Goal: Information Seeking & Learning: Find specific fact

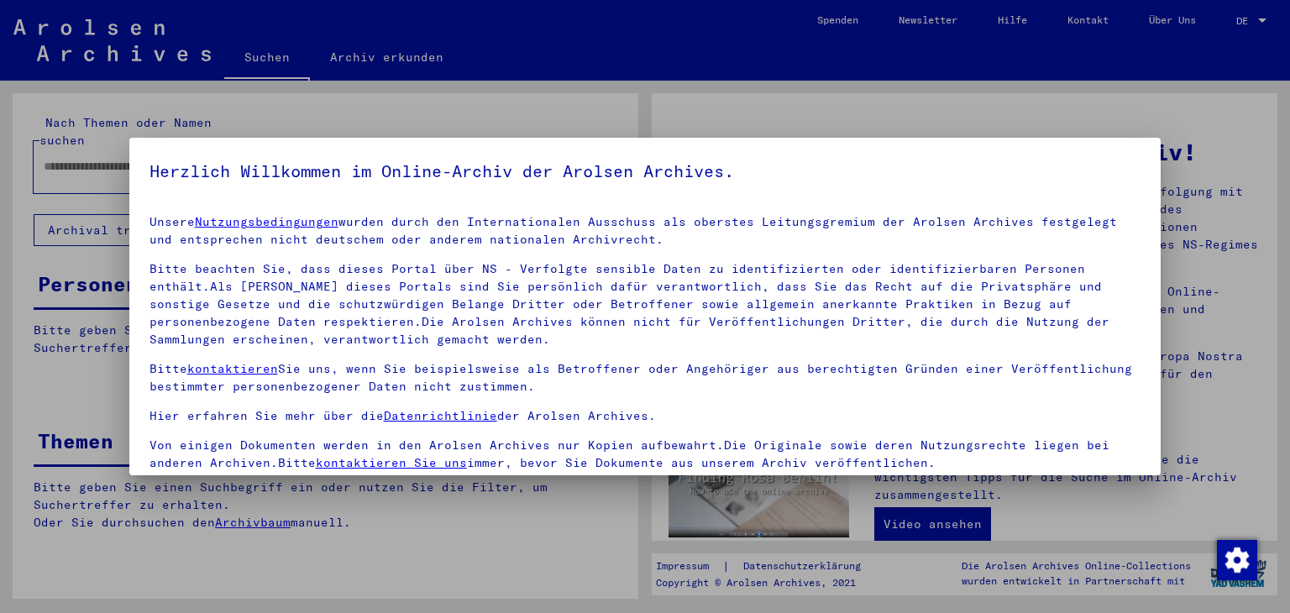
scroll to position [144, 0]
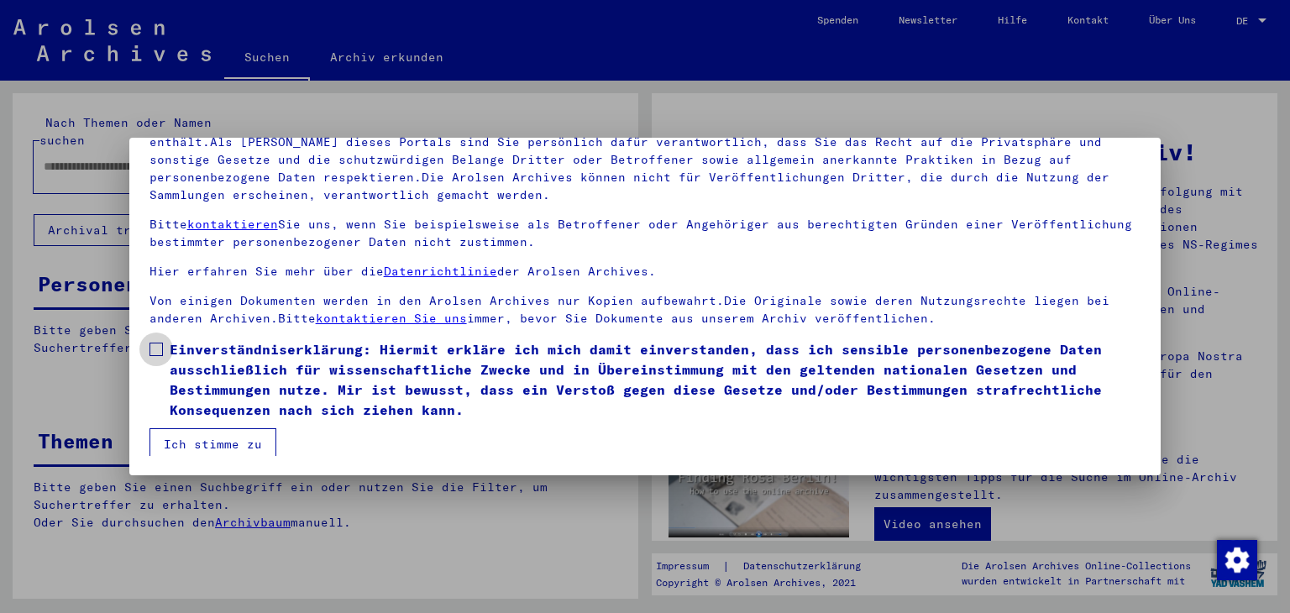
click at [162, 347] on label "Einverständniserklärung: Hiermit erkläre ich mich damit einverstanden, dass ich…" at bounding box center [645, 379] width 992 height 81
click at [180, 437] on button "Ich stimme zu" at bounding box center [212, 444] width 127 height 32
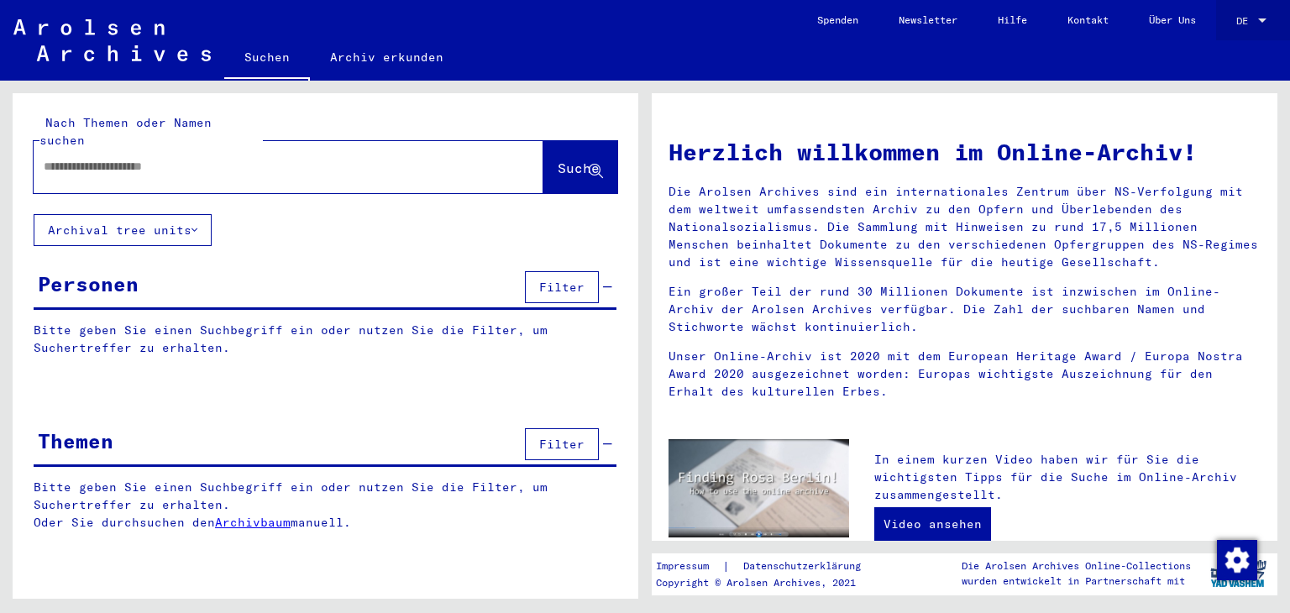
click at [1260, 24] on div at bounding box center [1261, 21] width 15 height 12
click at [1222, 39] on span "English" at bounding box center [1233, 30] width 68 height 30
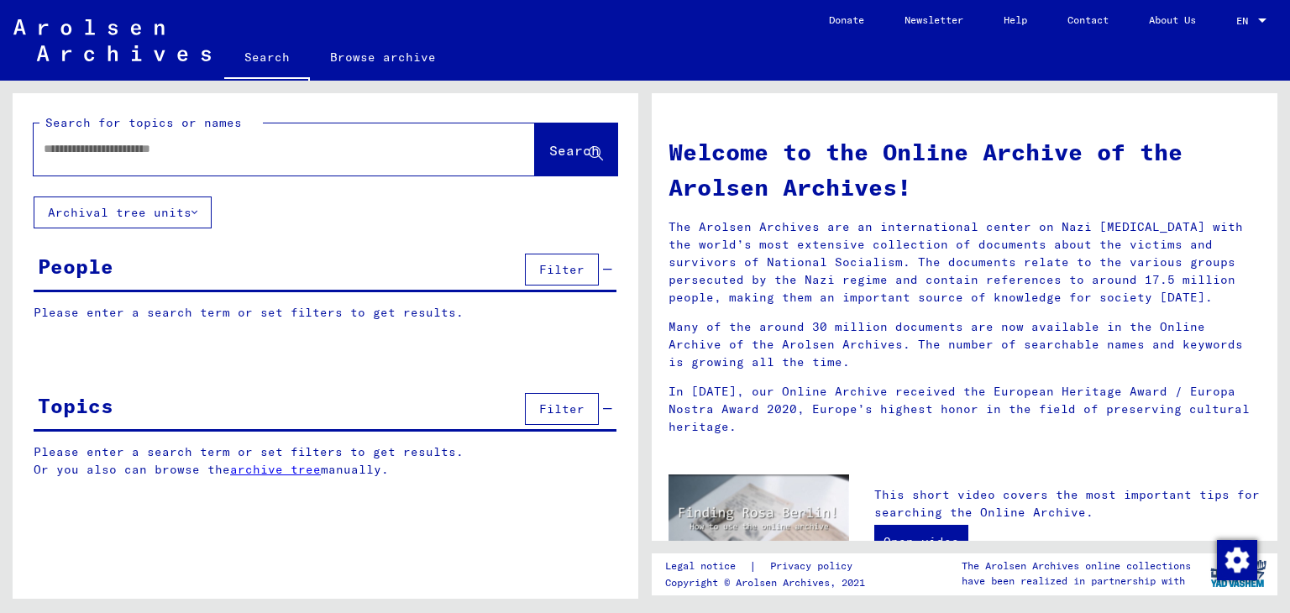
click at [452, 152] on input "text" at bounding box center [264, 149] width 441 height 18
type input "**********"
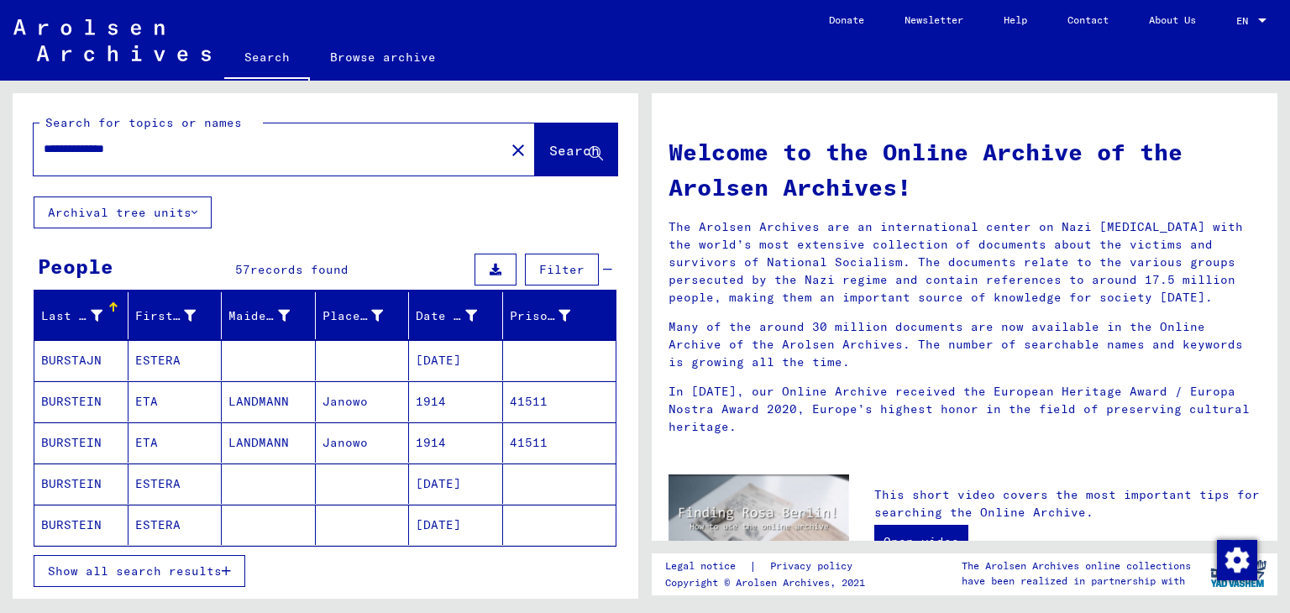
click at [639, 243] on div "**********" at bounding box center [322, 340] width 645 height 518
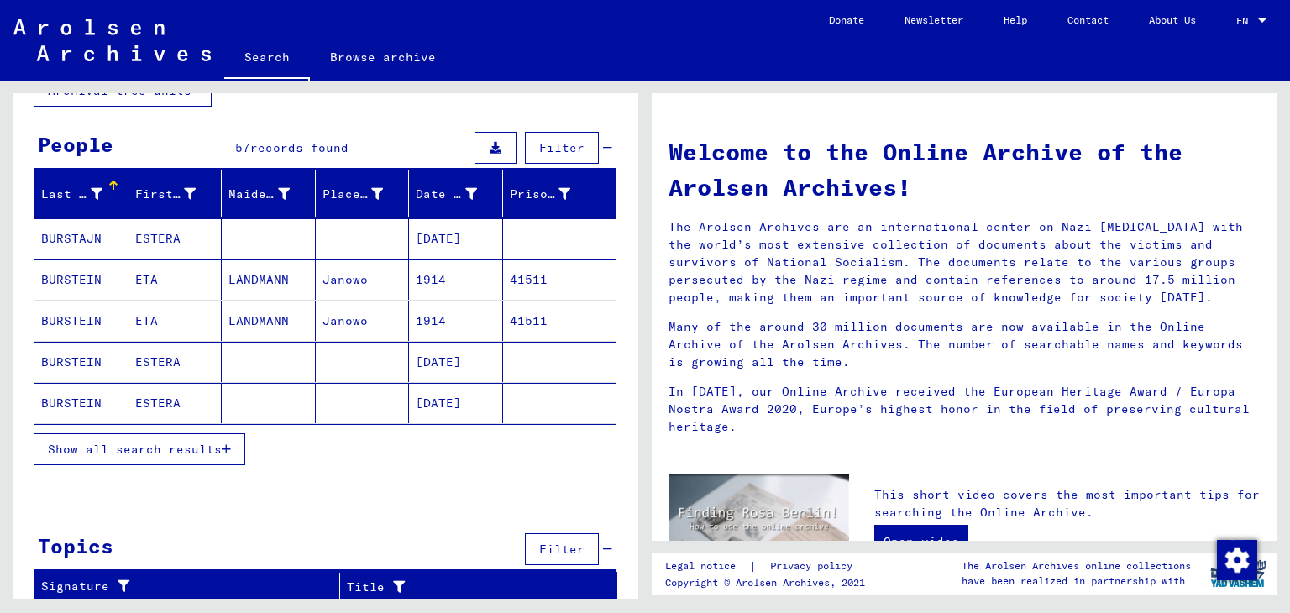
click at [130, 458] on button "Show all search results" at bounding box center [140, 449] width 212 height 32
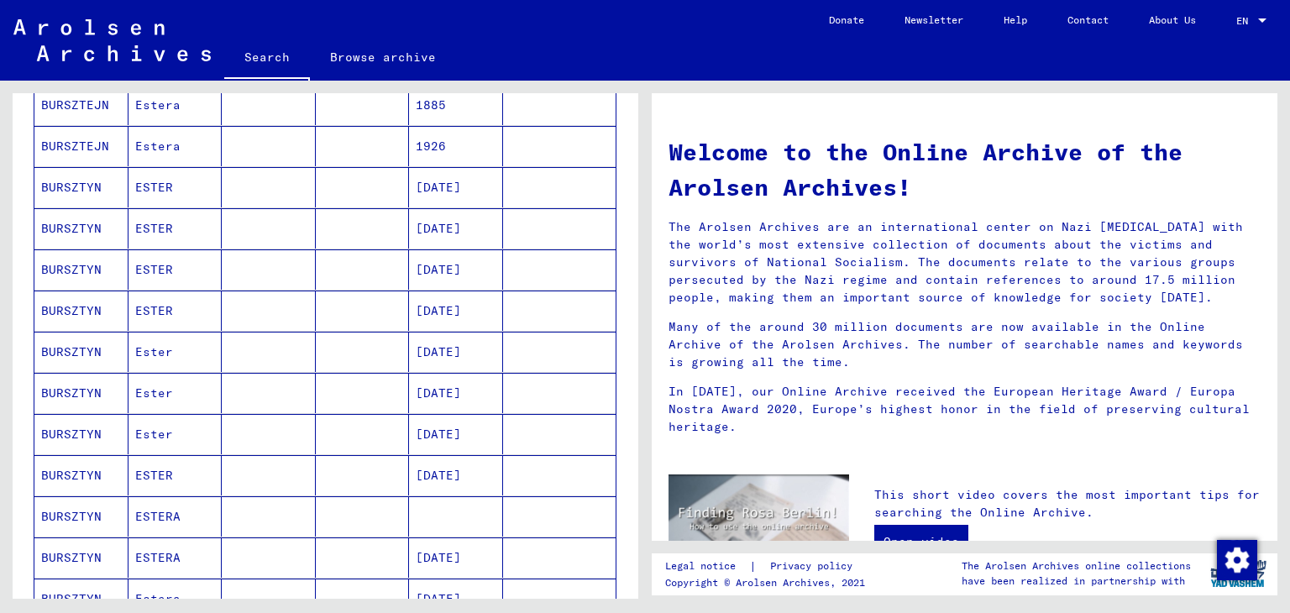
scroll to position [975, 0]
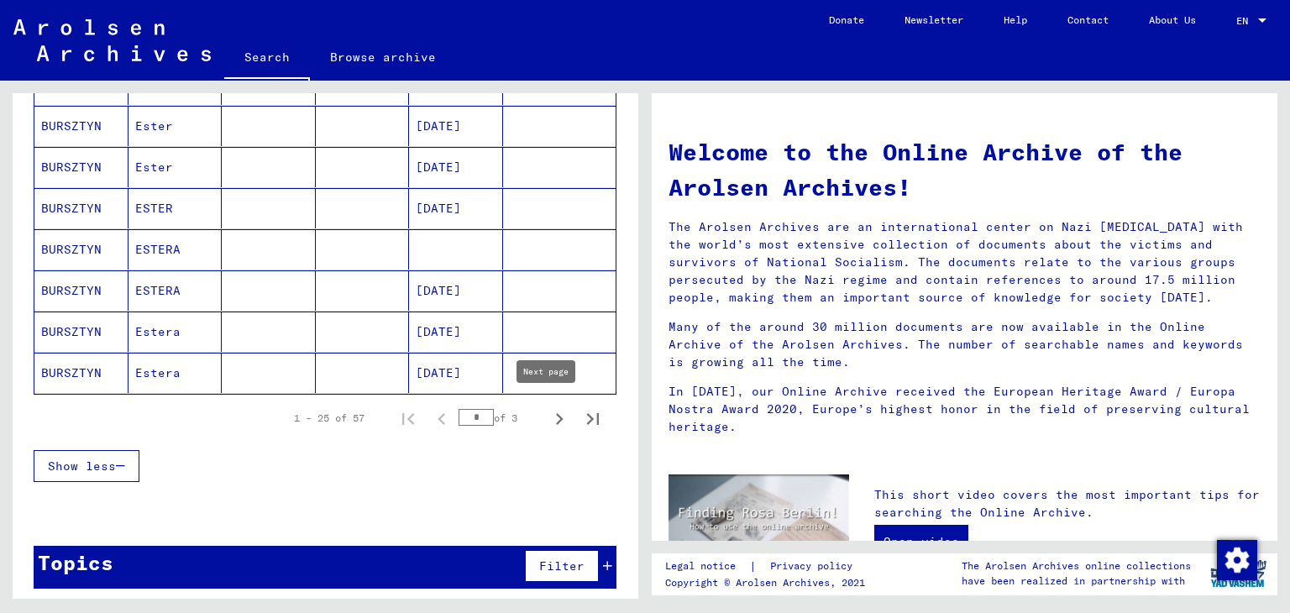
click at [547, 411] on icon "Next page" at bounding box center [559, 419] width 24 height 24
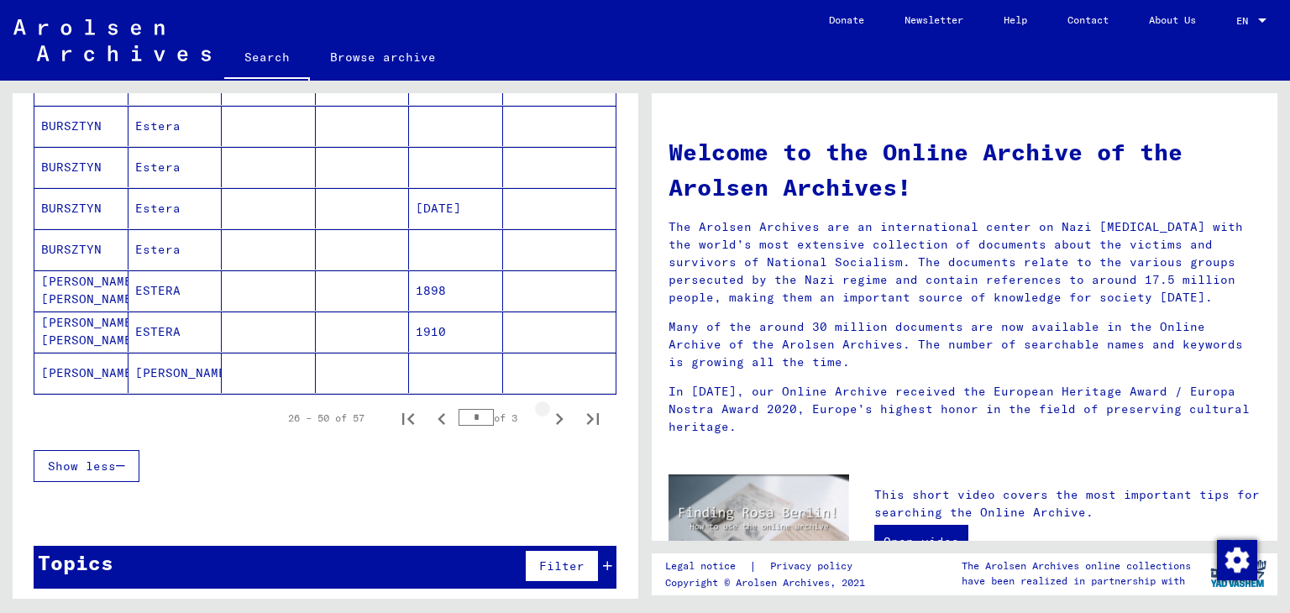
click at [547, 411] on icon "Next page" at bounding box center [559, 419] width 24 height 24
type input "*"
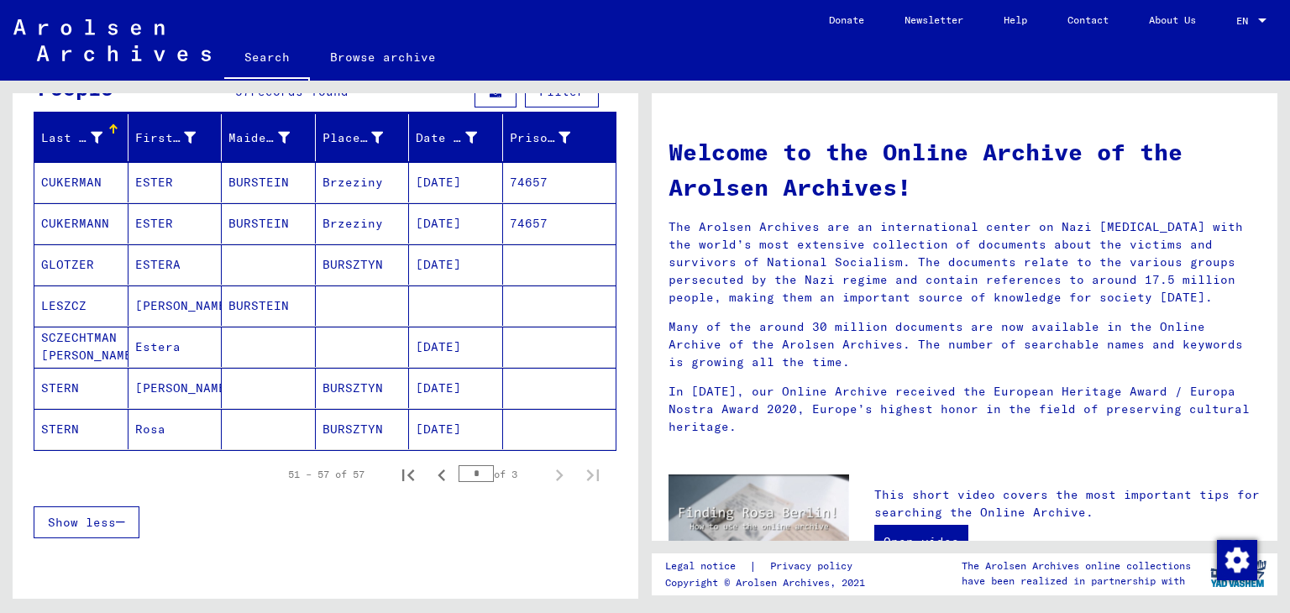
scroll to position [170, 0]
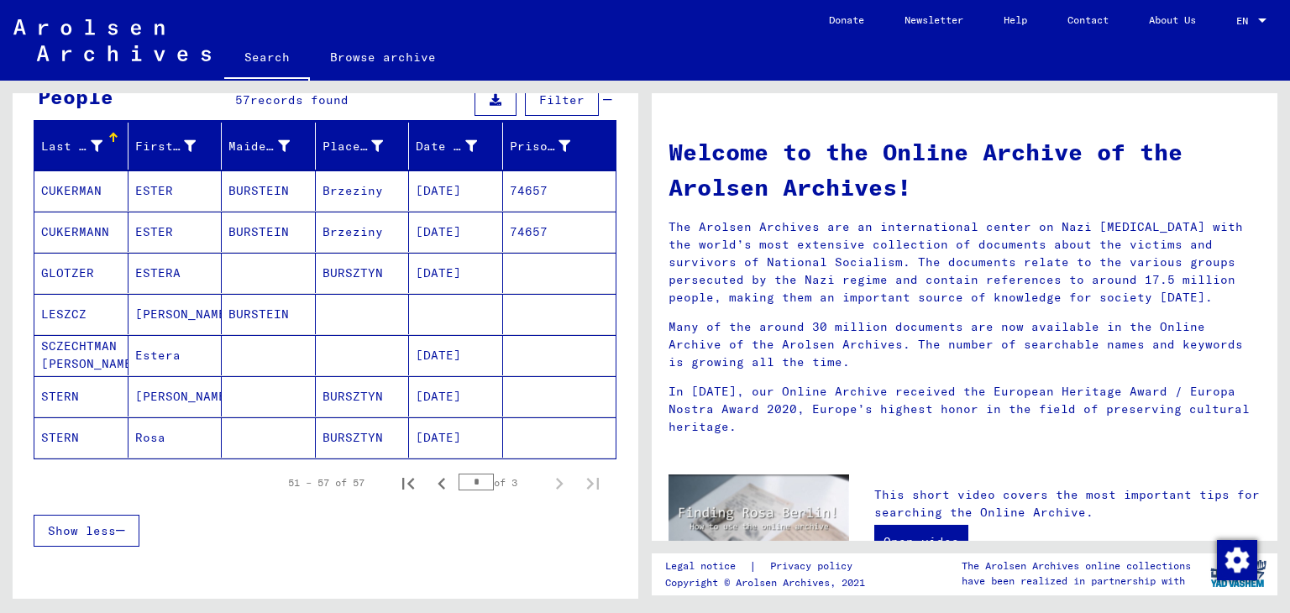
click at [81, 397] on mat-cell "STERN" at bounding box center [81, 396] width 94 height 40
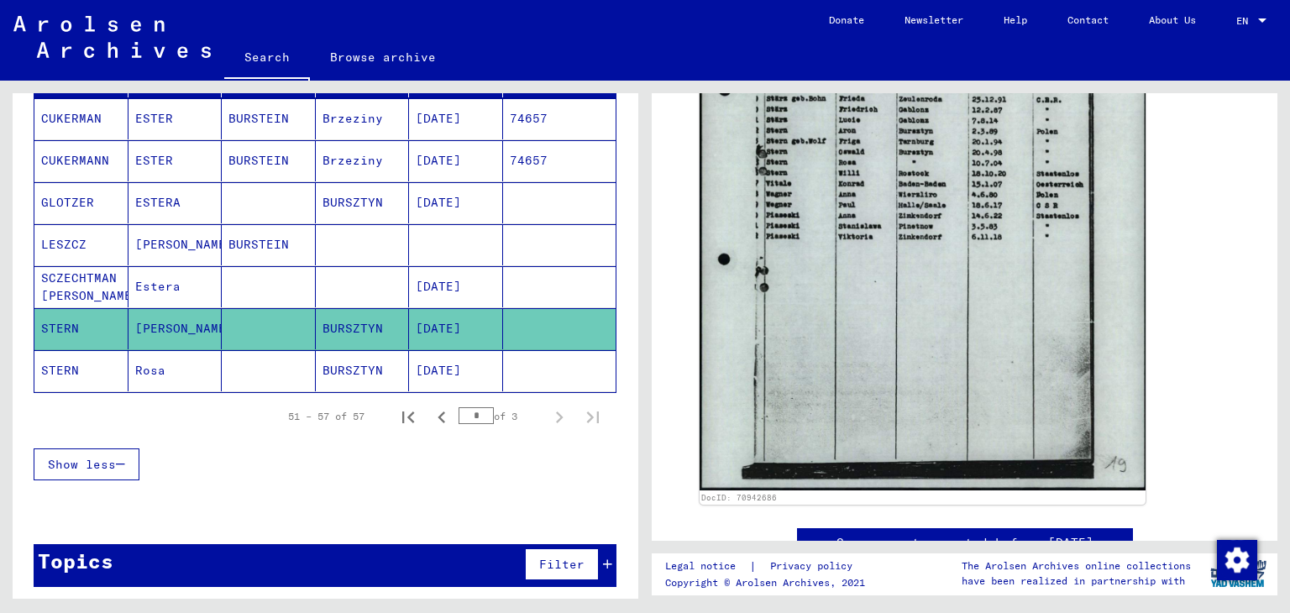
scroll to position [242, 0]
click at [437, 562] on div "Topics Filter" at bounding box center [325, 565] width 583 height 43
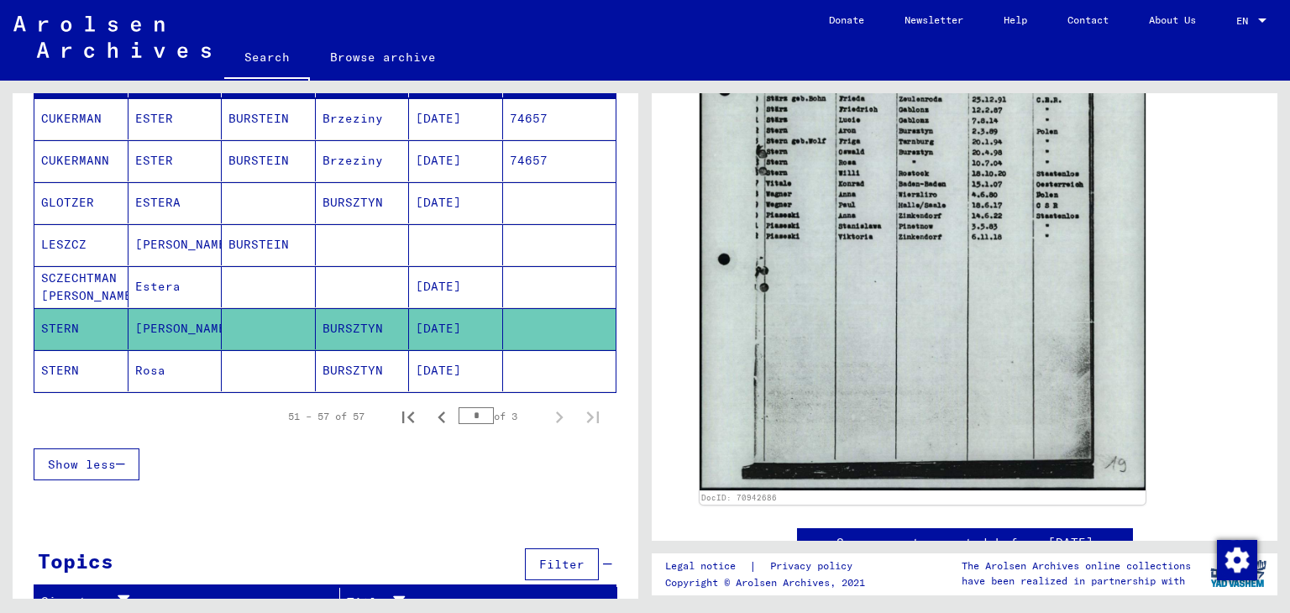
scroll to position [255, 0]
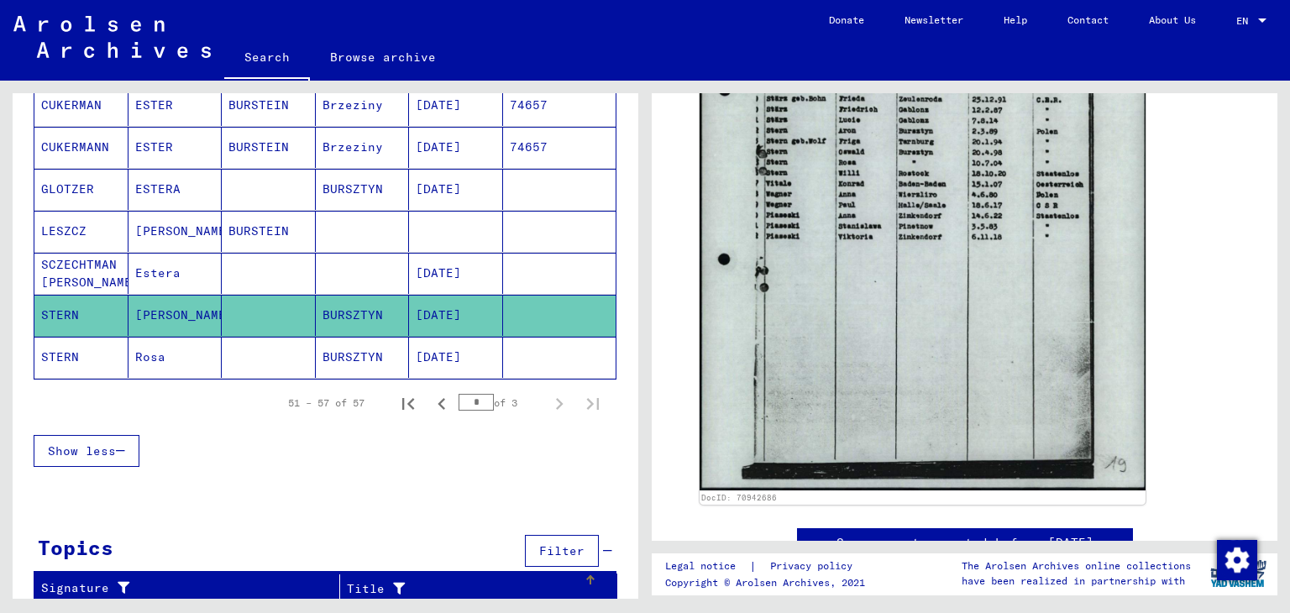
click at [356, 580] on div "Title" at bounding box center [465, 589] width 237 height 18
click at [637, 335] on div "**********" at bounding box center [322, 340] width 645 height 518
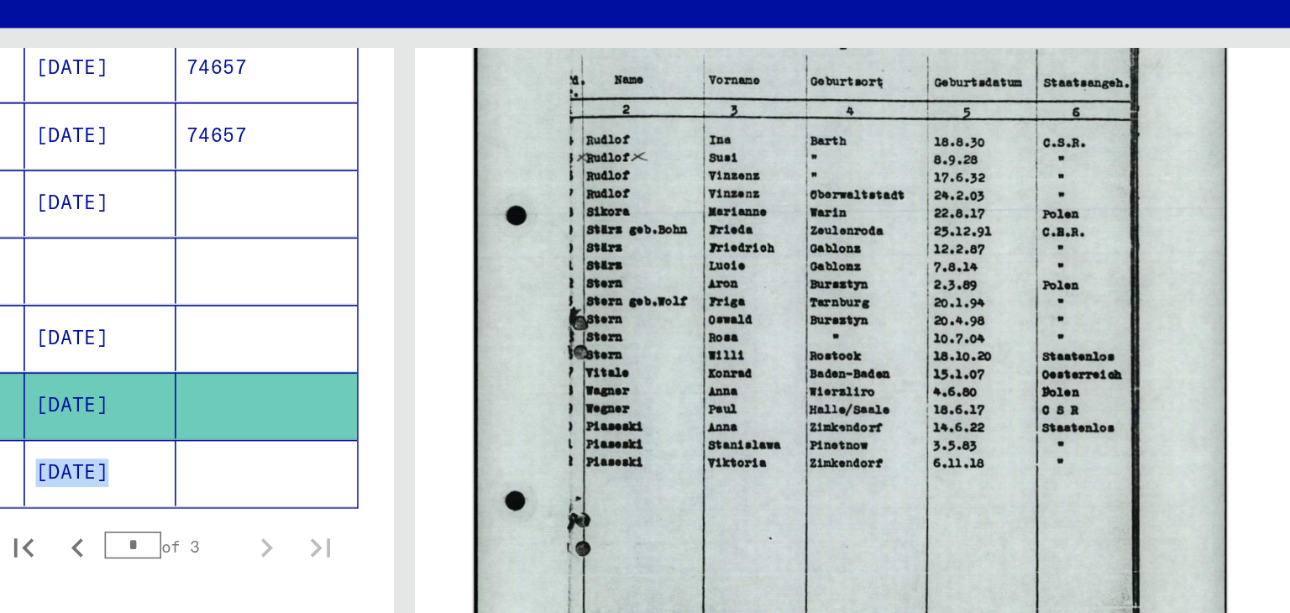
scroll to position [536, 0]
